Goal: Task Accomplishment & Management: Use online tool/utility

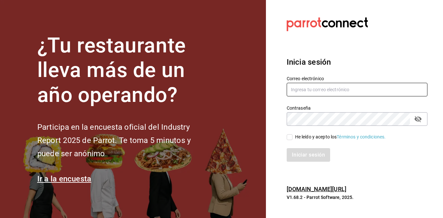
type input "[EMAIL_ADDRESS][DOMAIN_NAME]"
click at [289, 135] on input "He leído y acepto los Términos y condiciones." at bounding box center [290, 138] width 6 height 6
checkbox input "true"
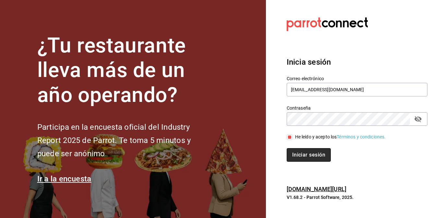
click at [296, 153] on button "Iniciar sesión" at bounding box center [309, 155] width 44 height 14
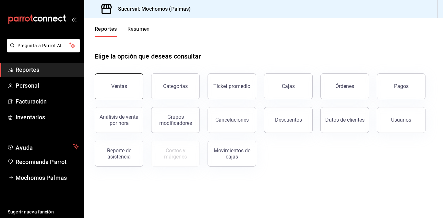
click at [131, 95] on button "Ventas" at bounding box center [119, 87] width 49 height 26
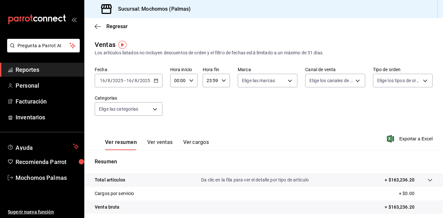
click at [131, 95] on div "Fecha [DATE] [DATE] - [DATE] [DATE] Hora inicio 00:00 Hora inicio Hora fin 23:5…" at bounding box center [264, 95] width 338 height 57
click at [157, 81] on icon "button" at bounding box center [156, 80] width 5 height 5
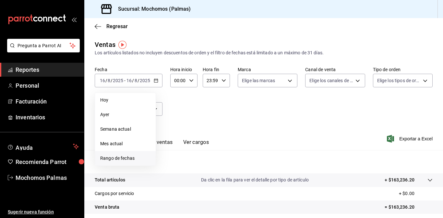
click at [126, 156] on span "Rango de fechas" at bounding box center [125, 158] width 50 height 7
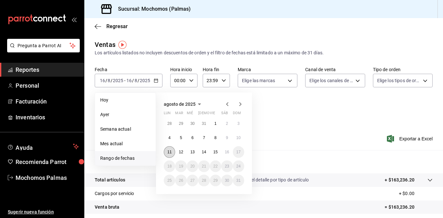
click at [170, 152] on abbr "11" at bounding box center [169, 152] width 4 height 5
click at [227, 152] on abbr "16" at bounding box center [227, 152] width 4 height 5
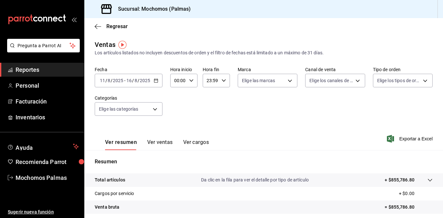
click at [192, 79] on icon "button" at bounding box center [191, 80] width 5 height 5
click at [176, 138] on button "03" at bounding box center [176, 143] width 11 height 13
type input "03:00"
click at [176, 138] on span "05" at bounding box center [176, 136] width 3 height 5
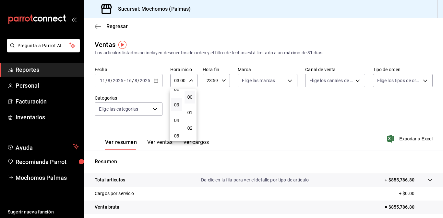
type input "05:00"
click at [226, 103] on div at bounding box center [221, 109] width 443 height 218
click at [394, 138] on span "Exportar a Excel" at bounding box center [410, 139] width 44 height 8
